Goal: Information Seeking & Learning: Learn about a topic

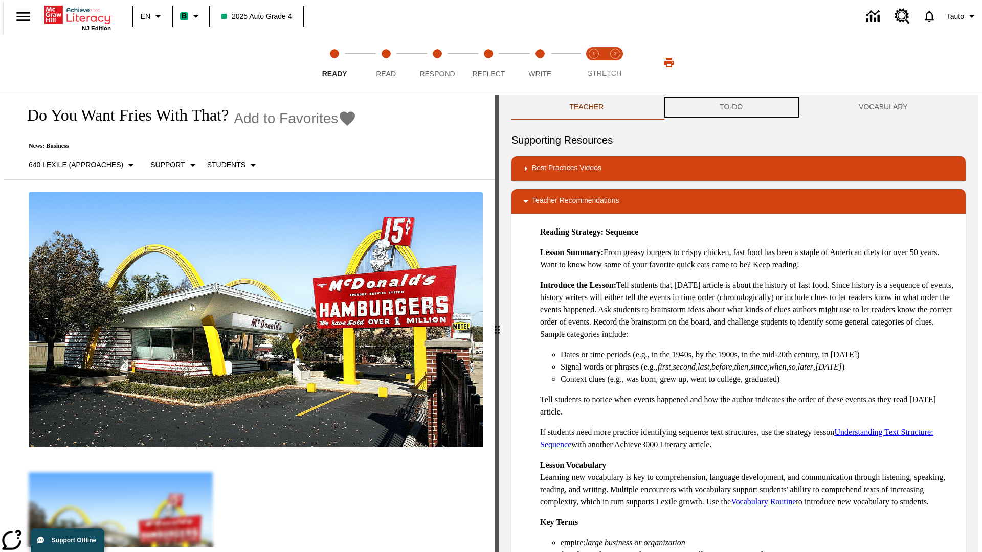
click at [731, 107] on button "TO-DO" at bounding box center [731, 107] width 139 height 25
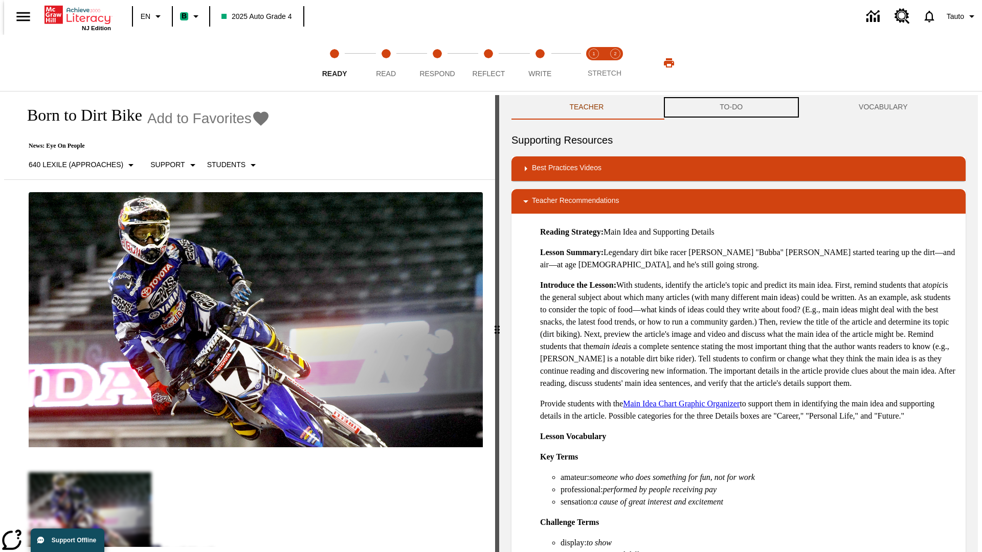
click at [731, 107] on button "TO-DO" at bounding box center [731, 107] width 139 height 25
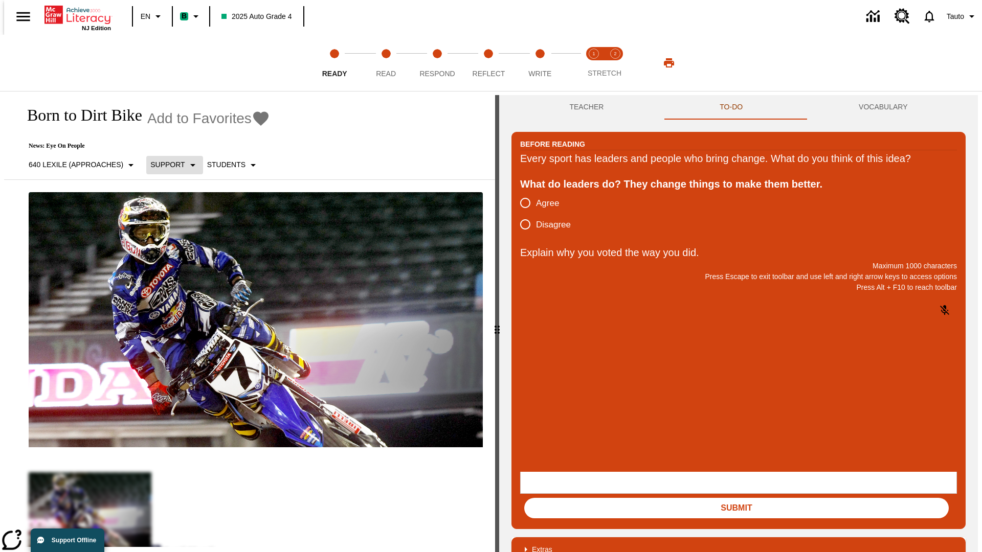
click at [170, 165] on p "Support" at bounding box center [167, 165] width 34 height 11
click at [181, 224] on p "Support" at bounding box center [181, 224] width 60 height 11
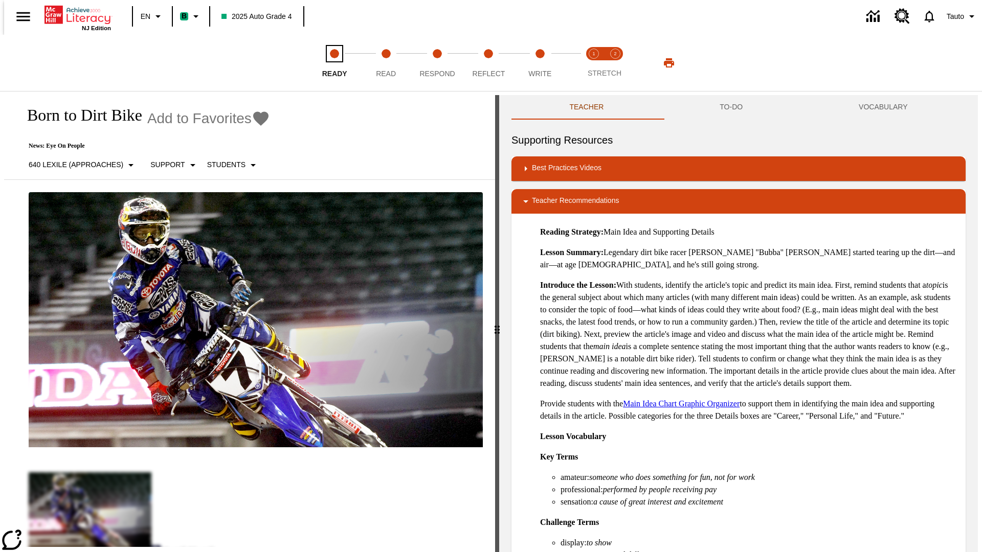
click at [334, 63] on span "Ready" at bounding box center [334, 69] width 25 height 18
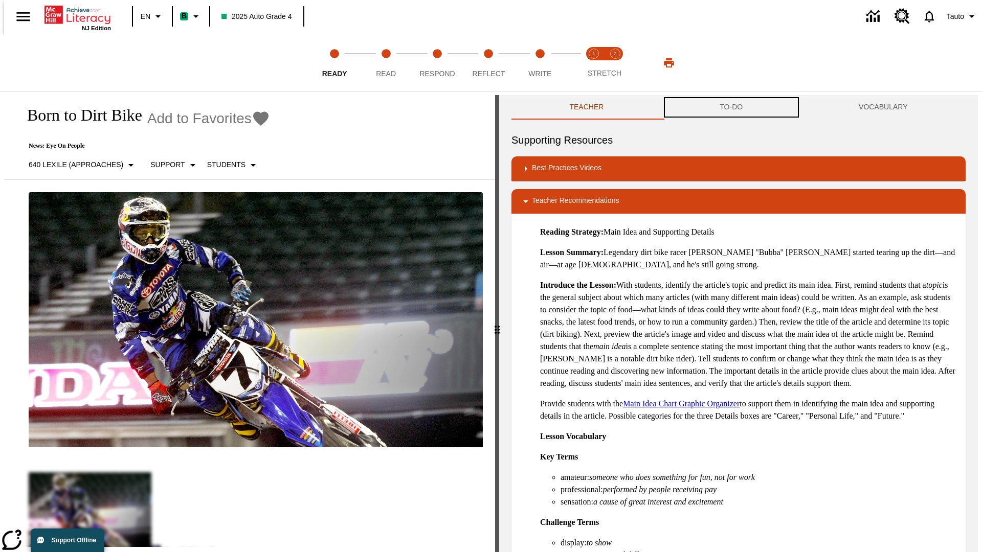
click at [731, 107] on button "TO-DO" at bounding box center [731, 107] width 139 height 25
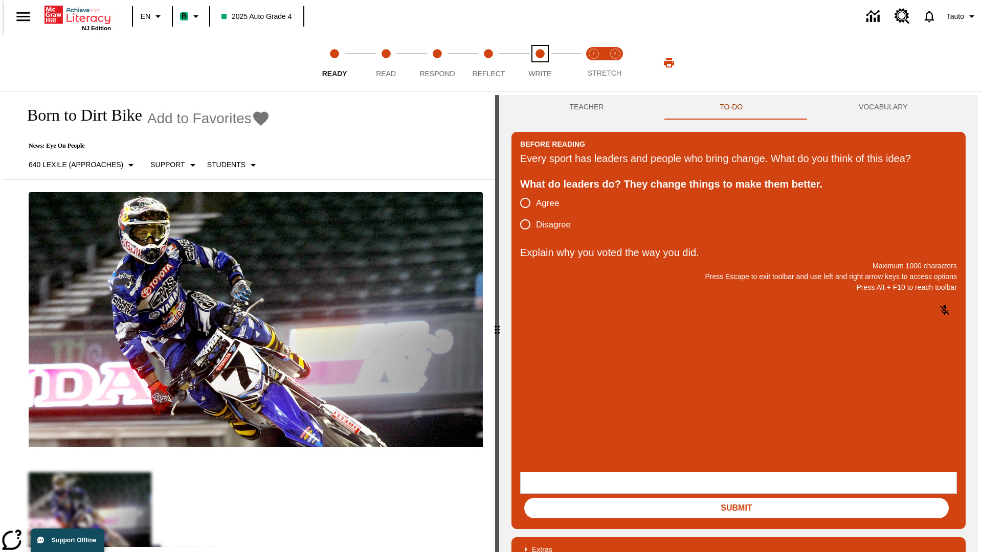
click at [540, 63] on span "Write" at bounding box center [539, 69] width 23 height 18
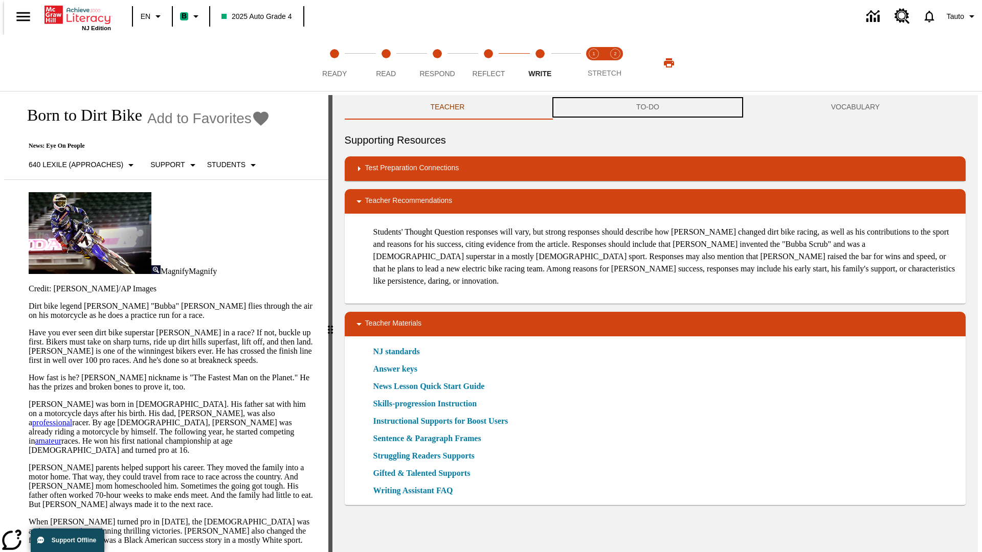
scroll to position [1, 0]
